Goal: Find specific page/section

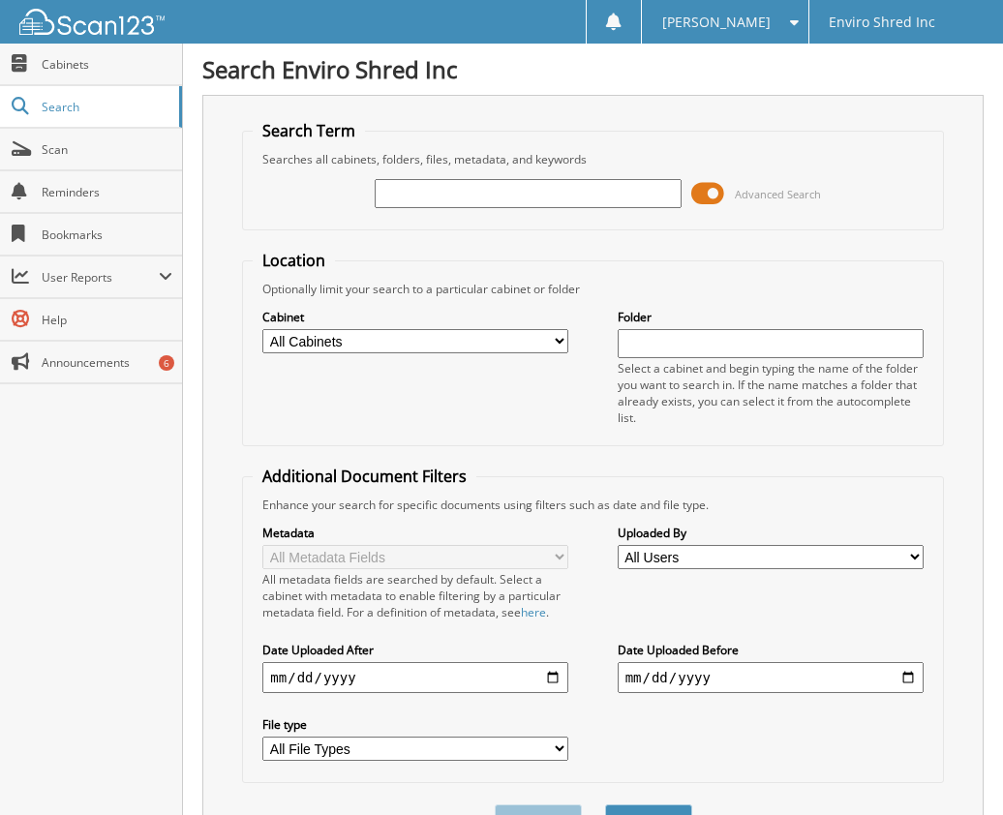
click at [530, 186] on input "text" at bounding box center [528, 193] width 306 height 29
type input "[GEOGRAPHIC_DATA]"
click at [605, 804] on button "Search" at bounding box center [648, 822] width 87 height 36
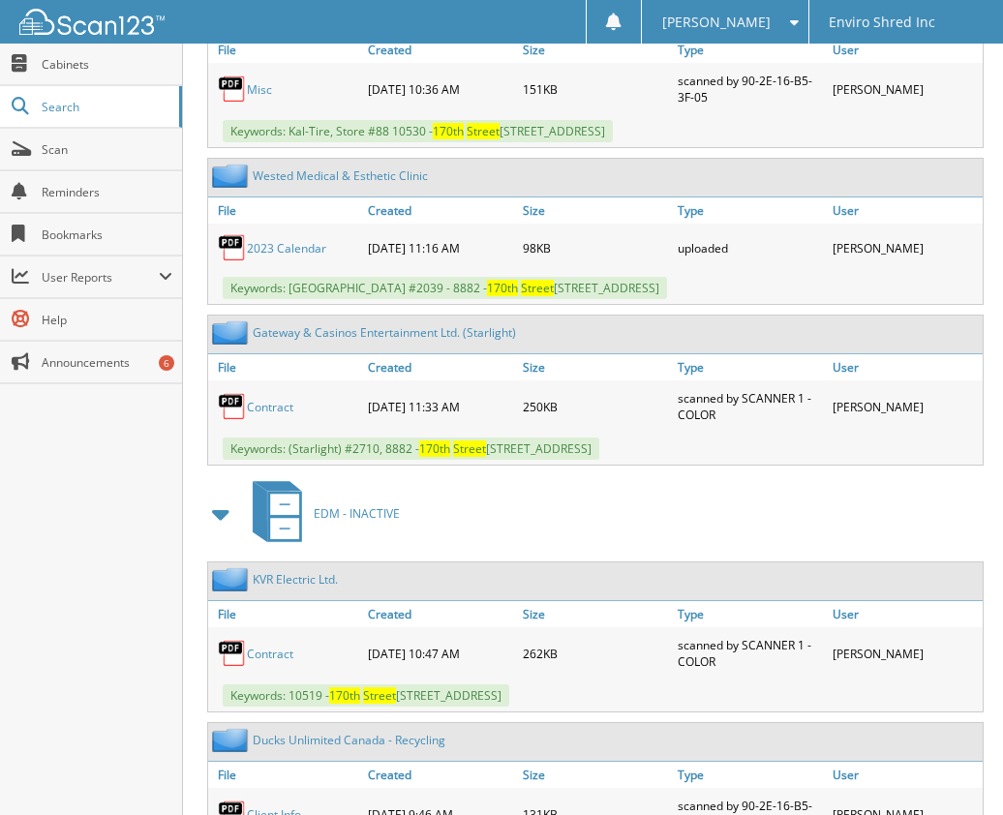
scroll to position [2378, 0]
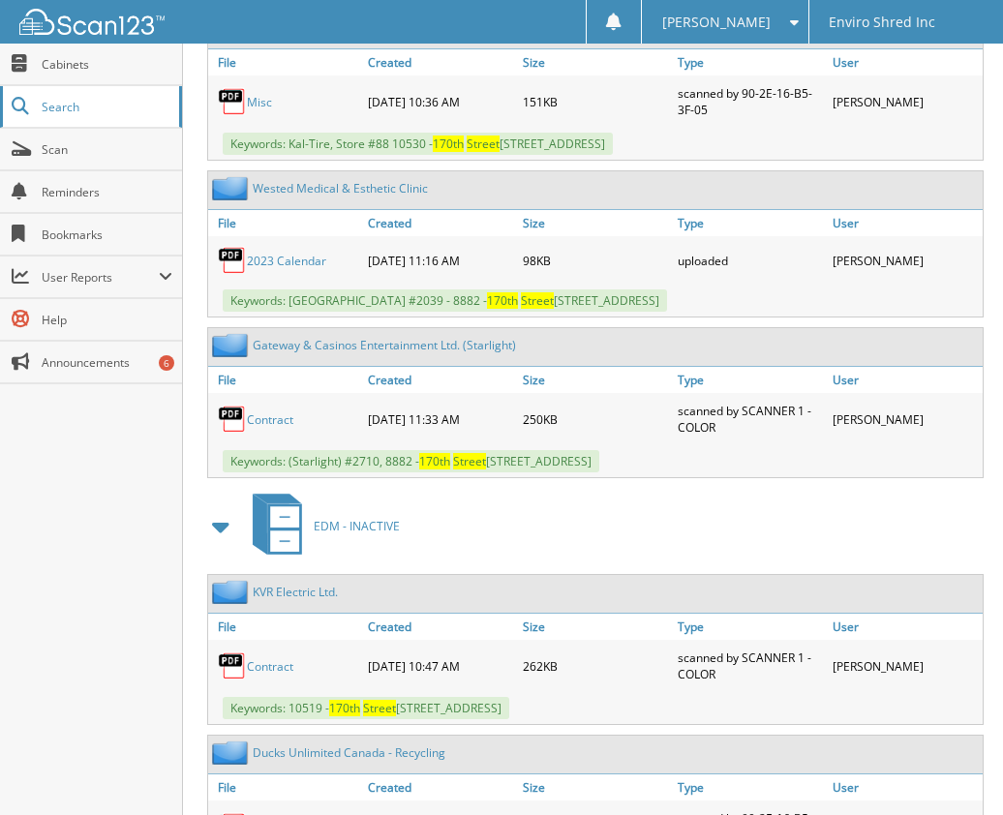
click at [113, 112] on span "Search" at bounding box center [106, 107] width 128 height 16
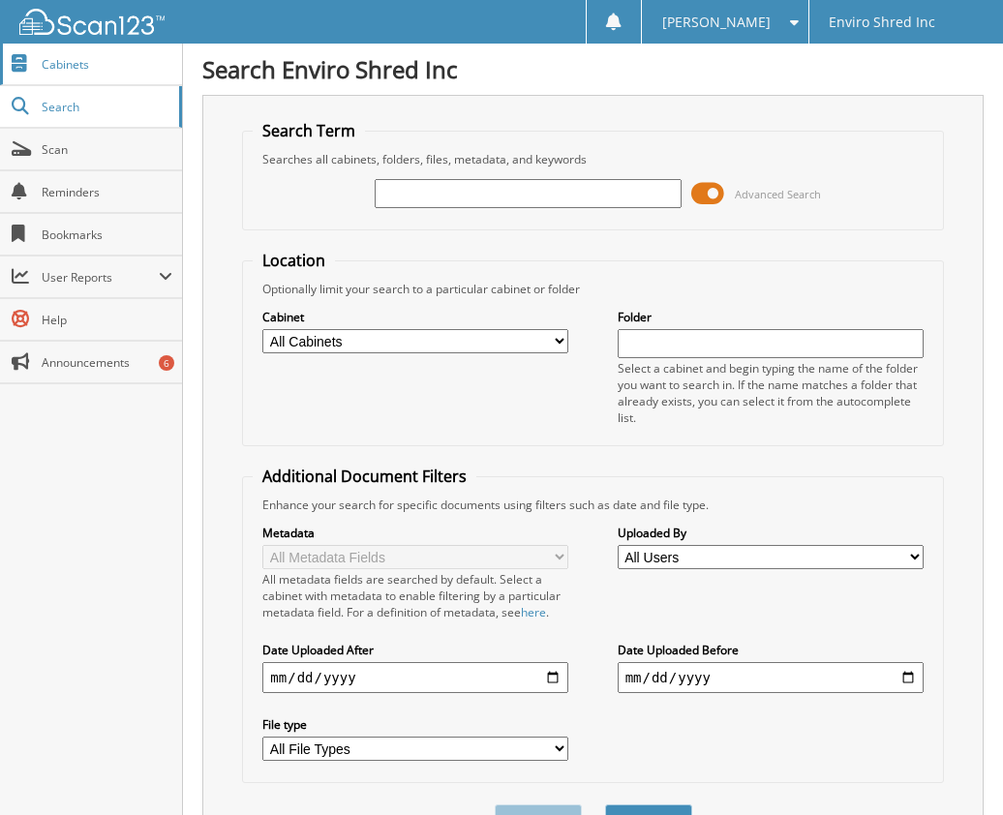
click at [133, 67] on span "Cabinets" at bounding box center [107, 64] width 131 height 16
